Goal: Communication & Community: Answer question/provide support

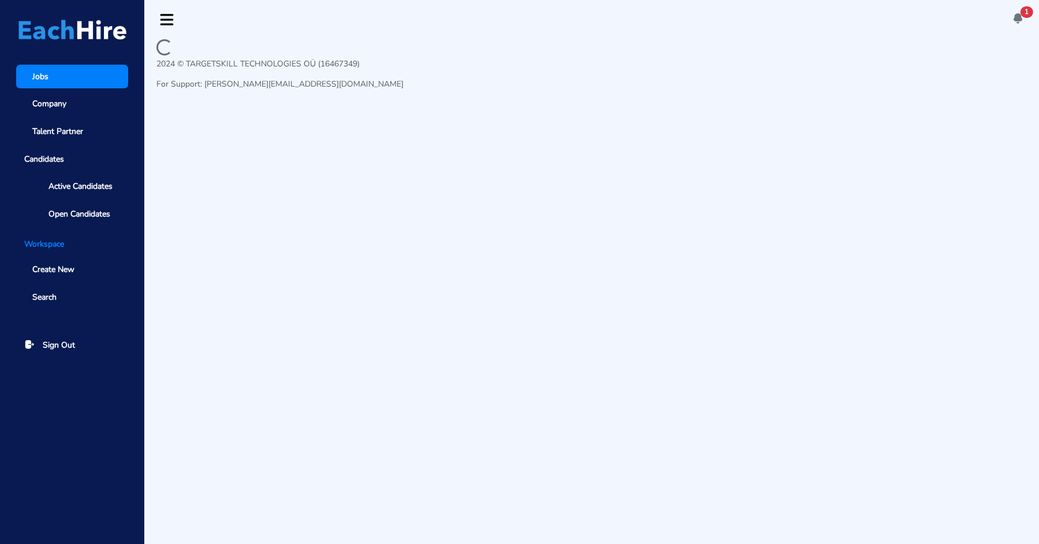
click at [1021, 13] on span "1" at bounding box center [1026, 12] width 13 height 12
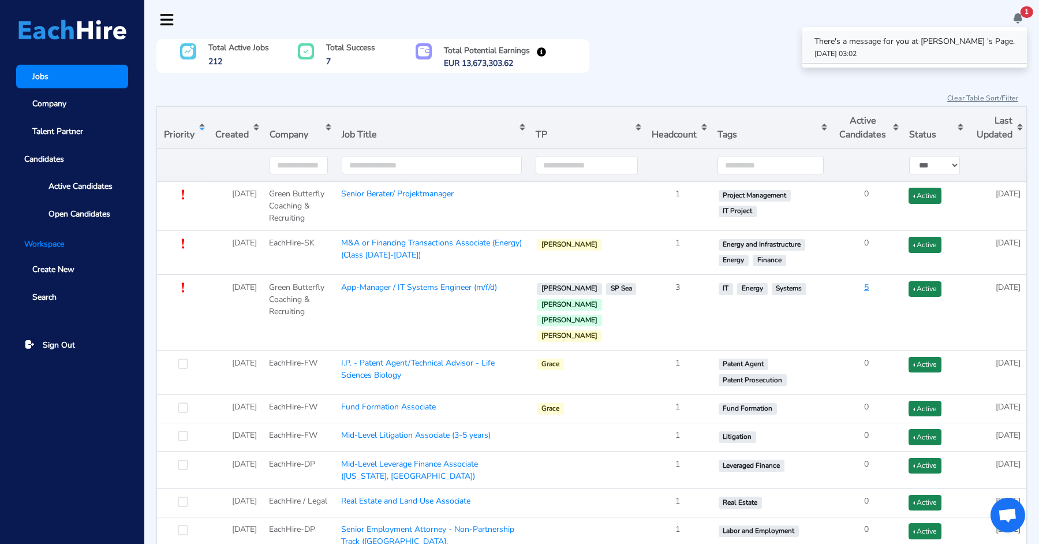
click at [950, 56] on link "There's a message for you at [PERSON_NAME] 's Page. [DATE] 03:02" at bounding box center [914, 47] width 224 height 32
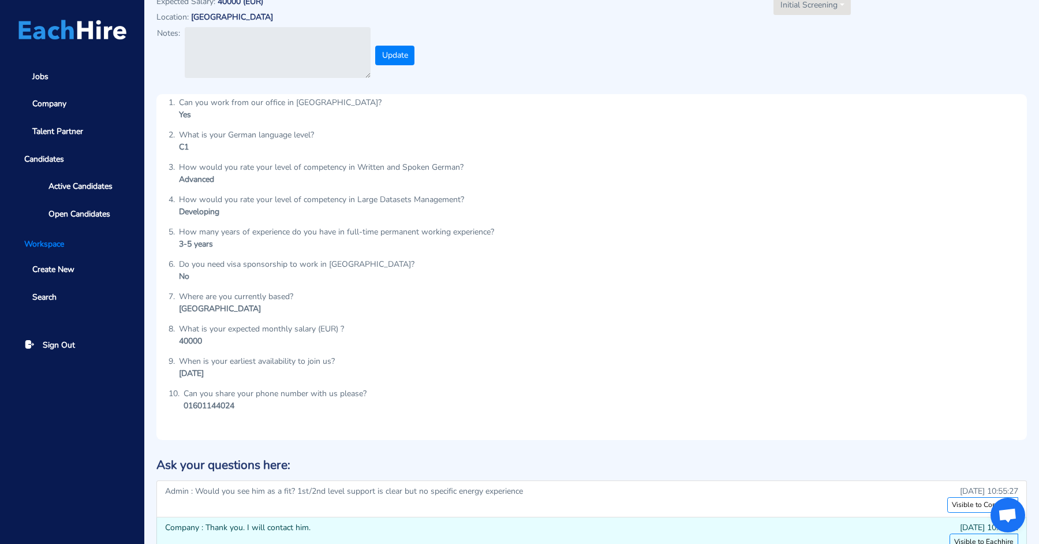
scroll to position [361, 0]
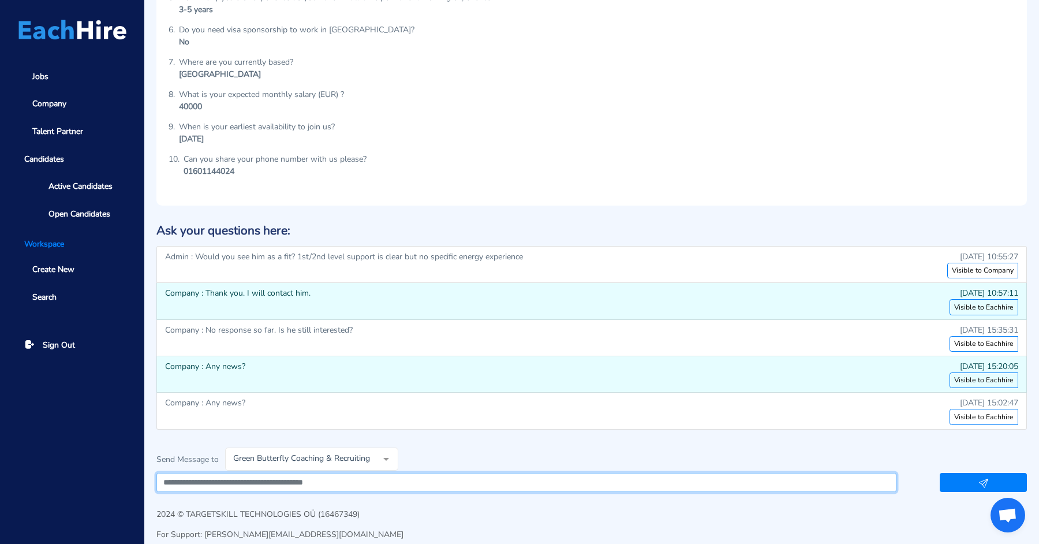
click at [345, 475] on textarea at bounding box center [526, 483] width 740 height 20
type textarea "**********"
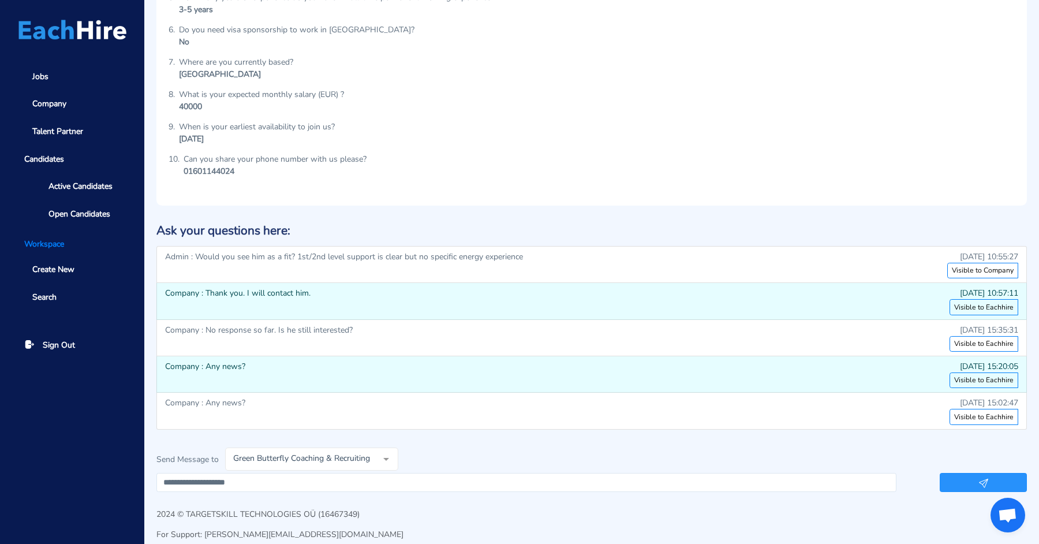
click at [983, 473] on button "button" at bounding box center [982, 482] width 87 height 19
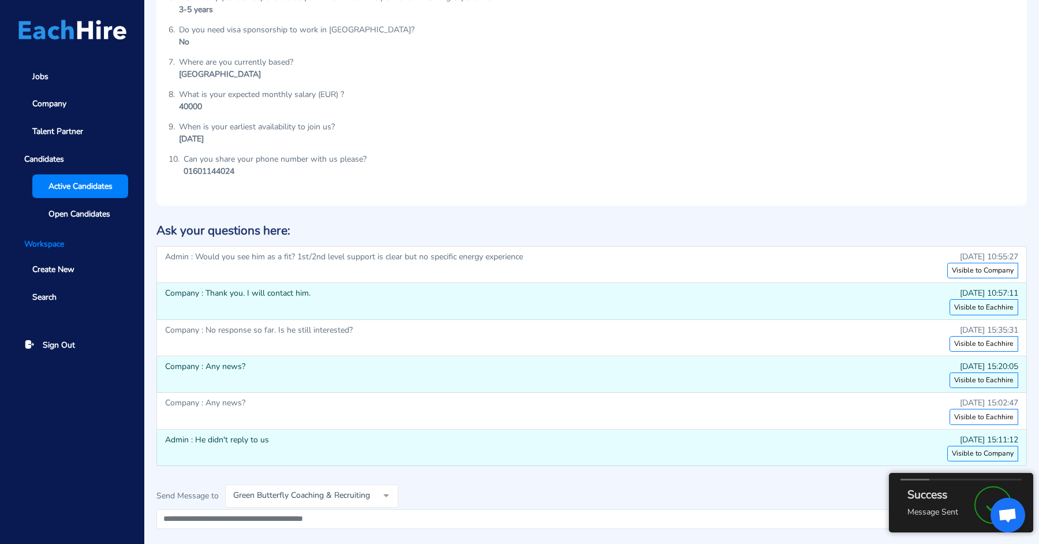
click at [93, 186] on span "Active Candidates" at bounding box center [80, 186] width 64 height 12
